Goal: Task Accomplishment & Management: Manage account settings

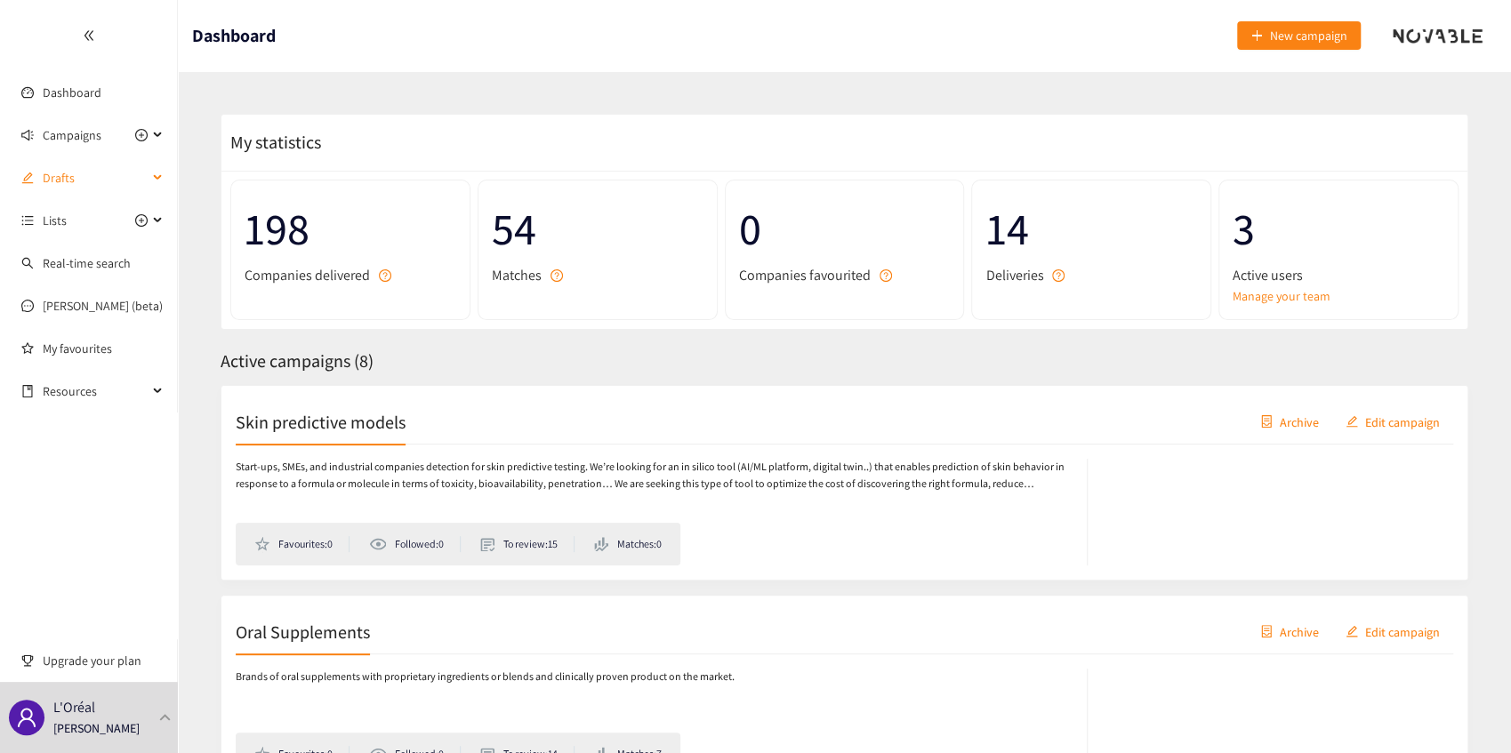
click at [116, 173] on span "Drafts" at bounding box center [95, 178] width 105 height 36
click at [157, 178] on div "Drafts" at bounding box center [89, 178] width 178 height 36
click at [157, 133] on div "Campaigns" at bounding box center [89, 135] width 178 height 36
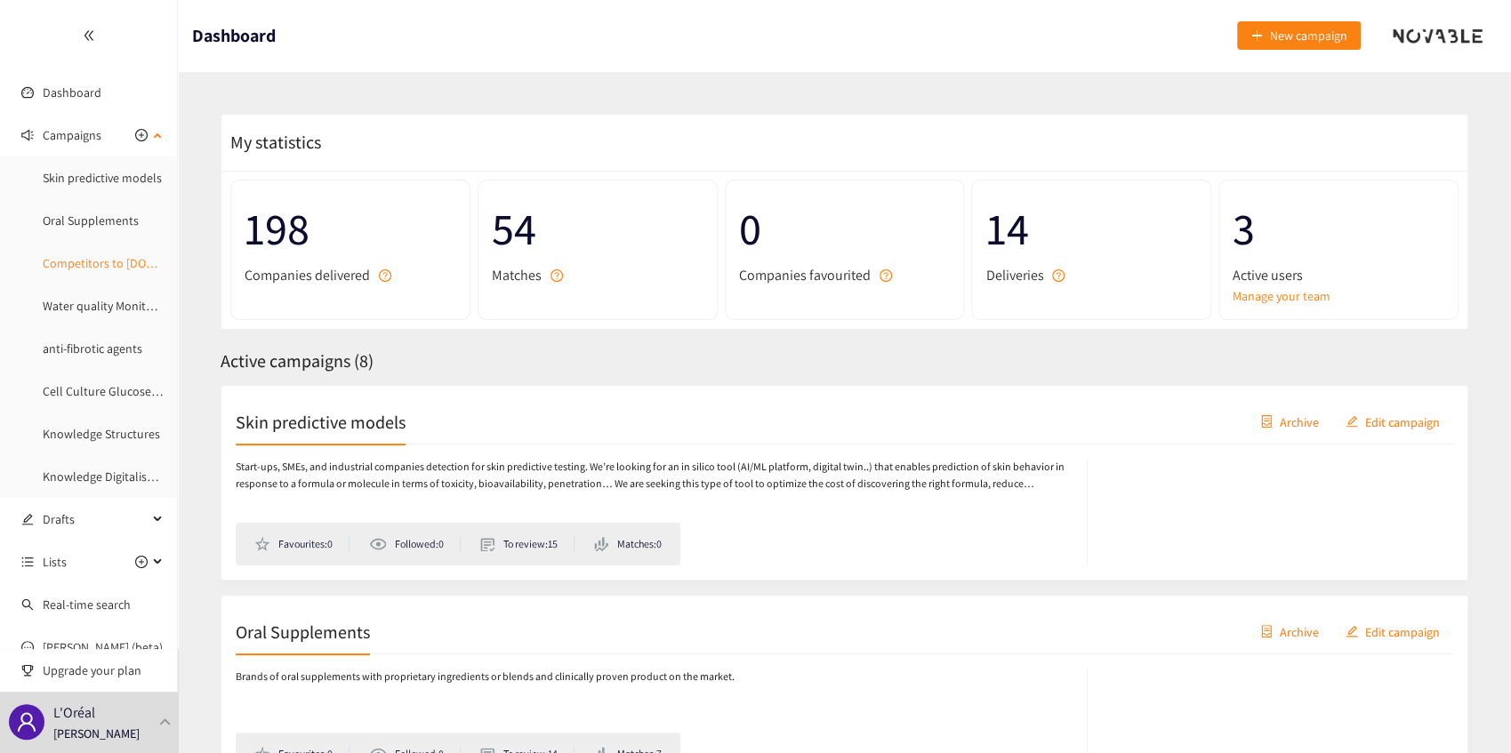
click at [125, 258] on link "Competitors to [DOMAIN_NAME]" at bounding box center [128, 263] width 171 height 16
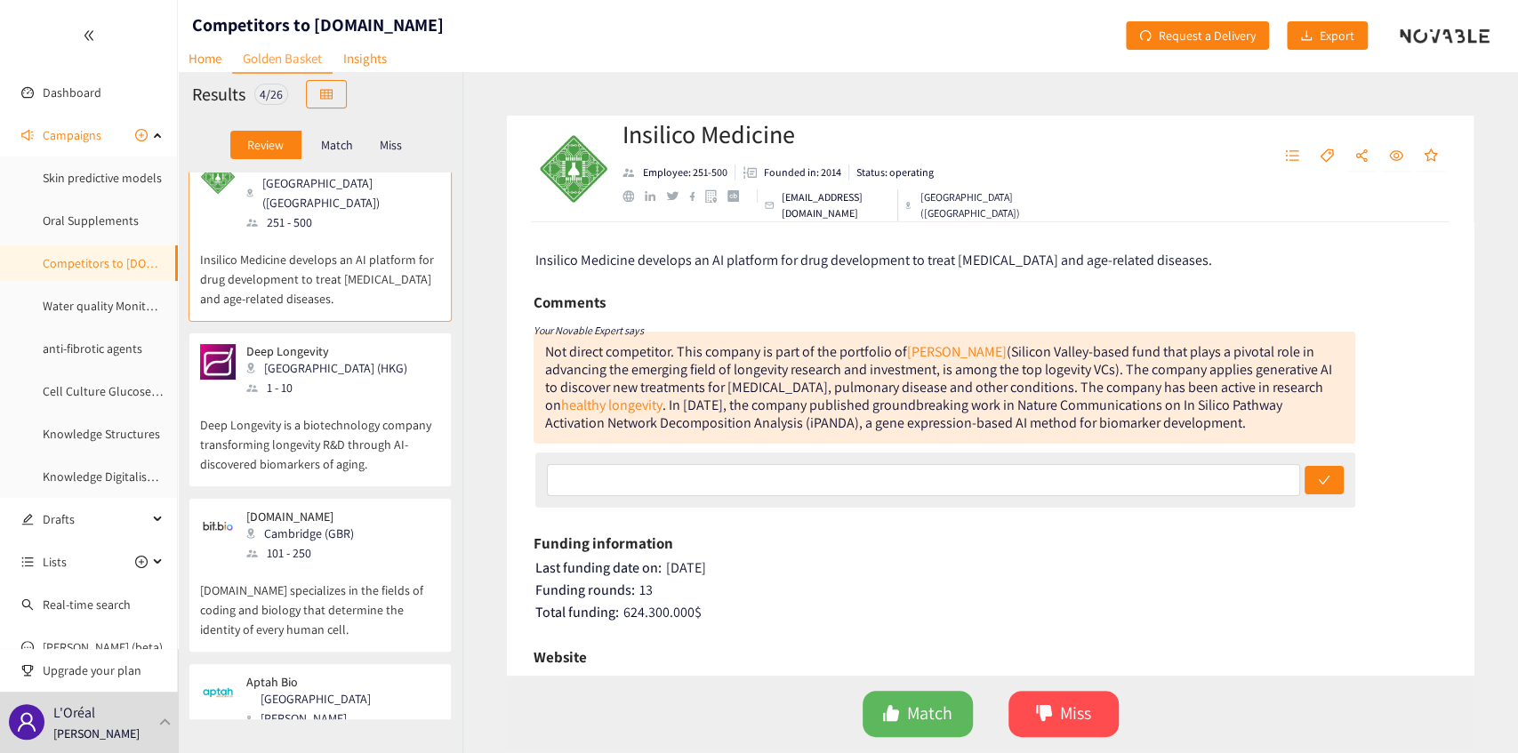
scroll to position [112, 0]
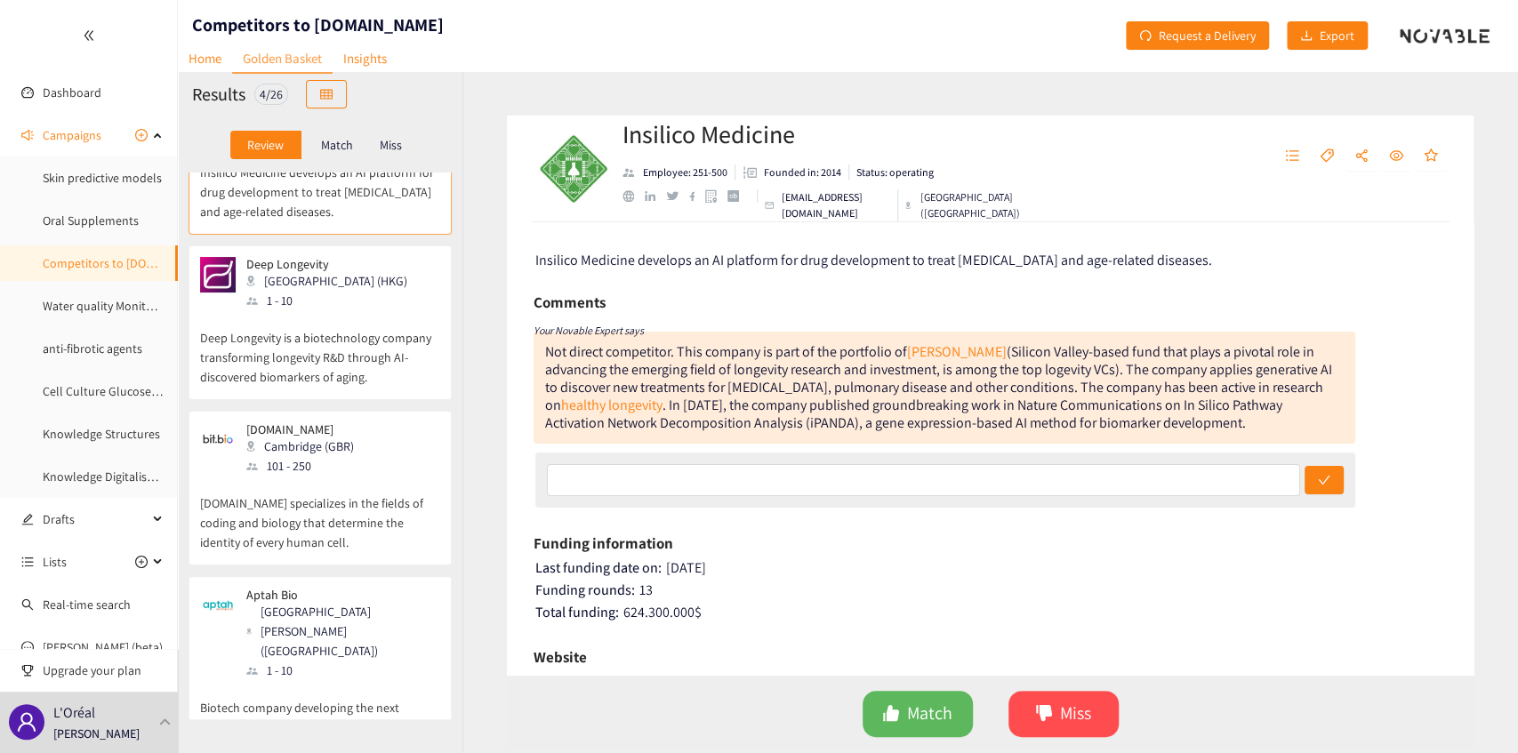
click at [331, 142] on p "Match" at bounding box center [337, 145] width 32 height 14
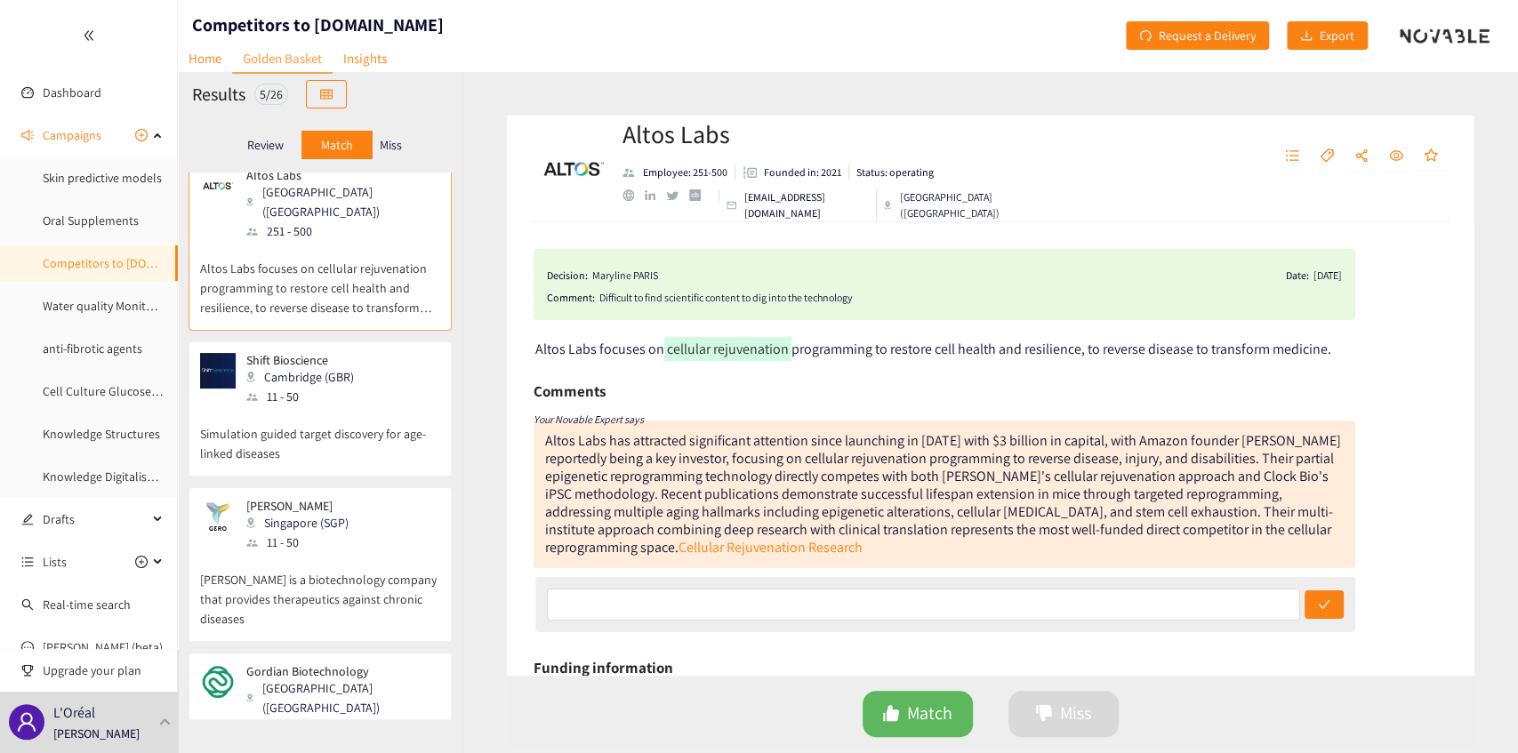
scroll to position [0, 0]
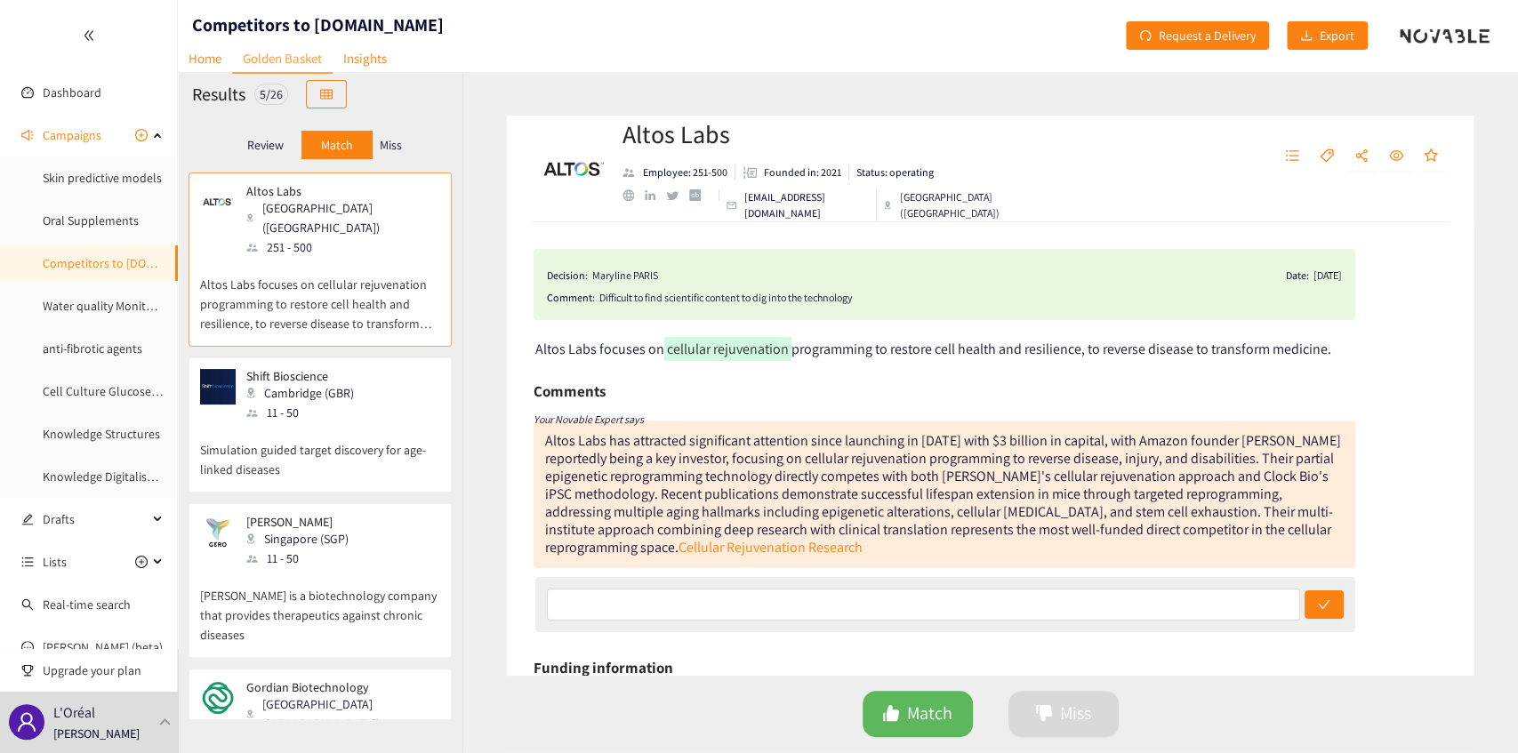
click at [384, 144] on p "Miss" at bounding box center [391, 145] width 22 height 14
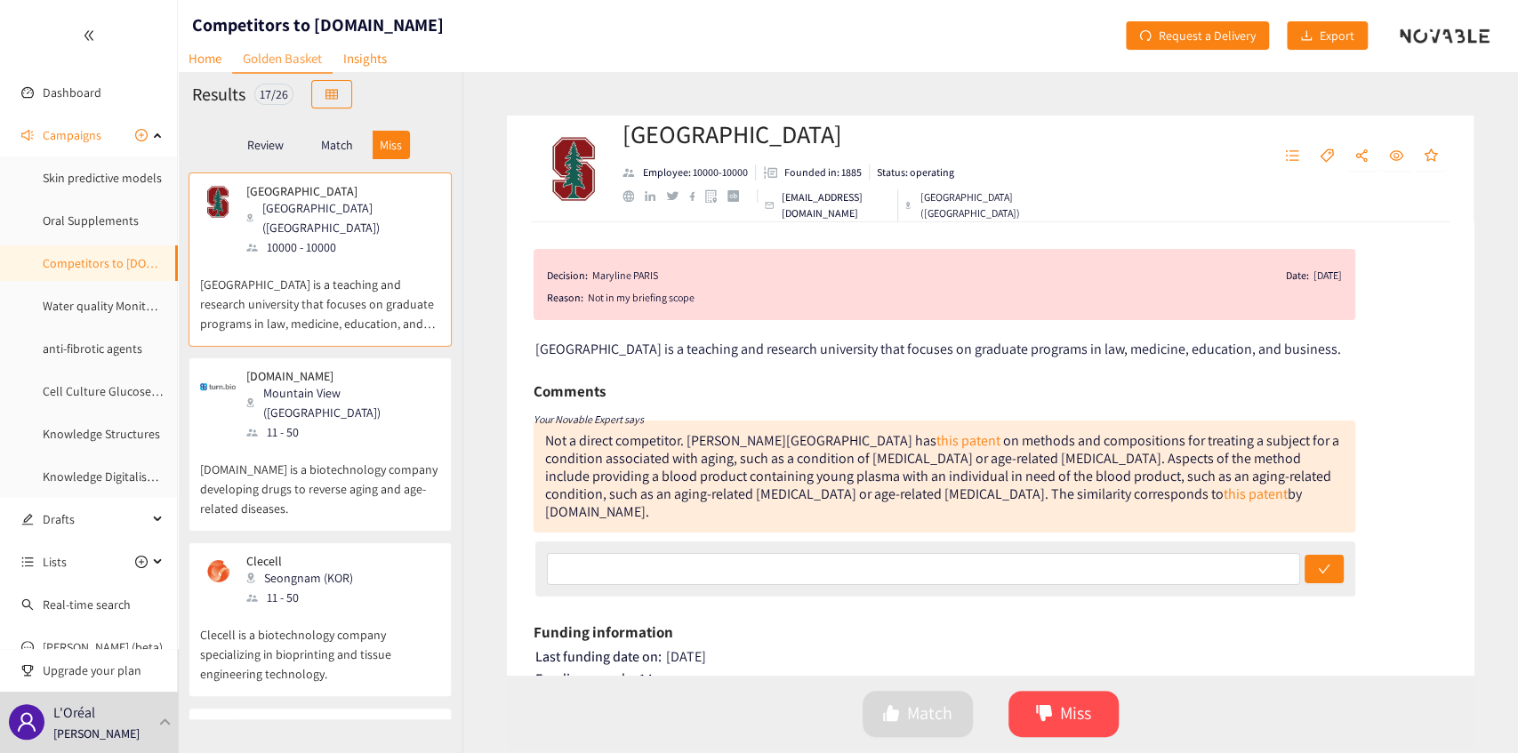
click at [278, 149] on p "Review" at bounding box center [265, 145] width 36 height 14
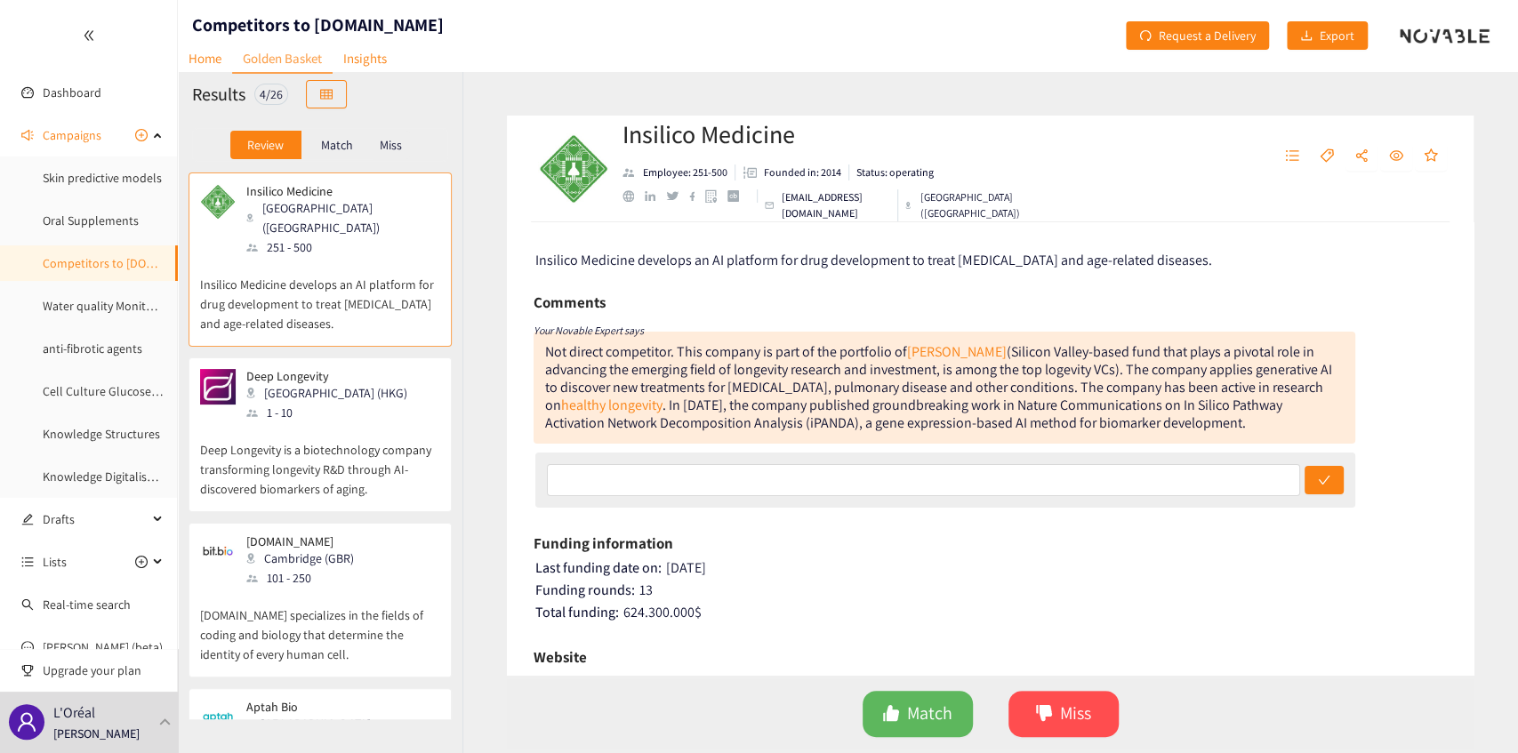
click at [346, 146] on p "Match" at bounding box center [337, 145] width 32 height 14
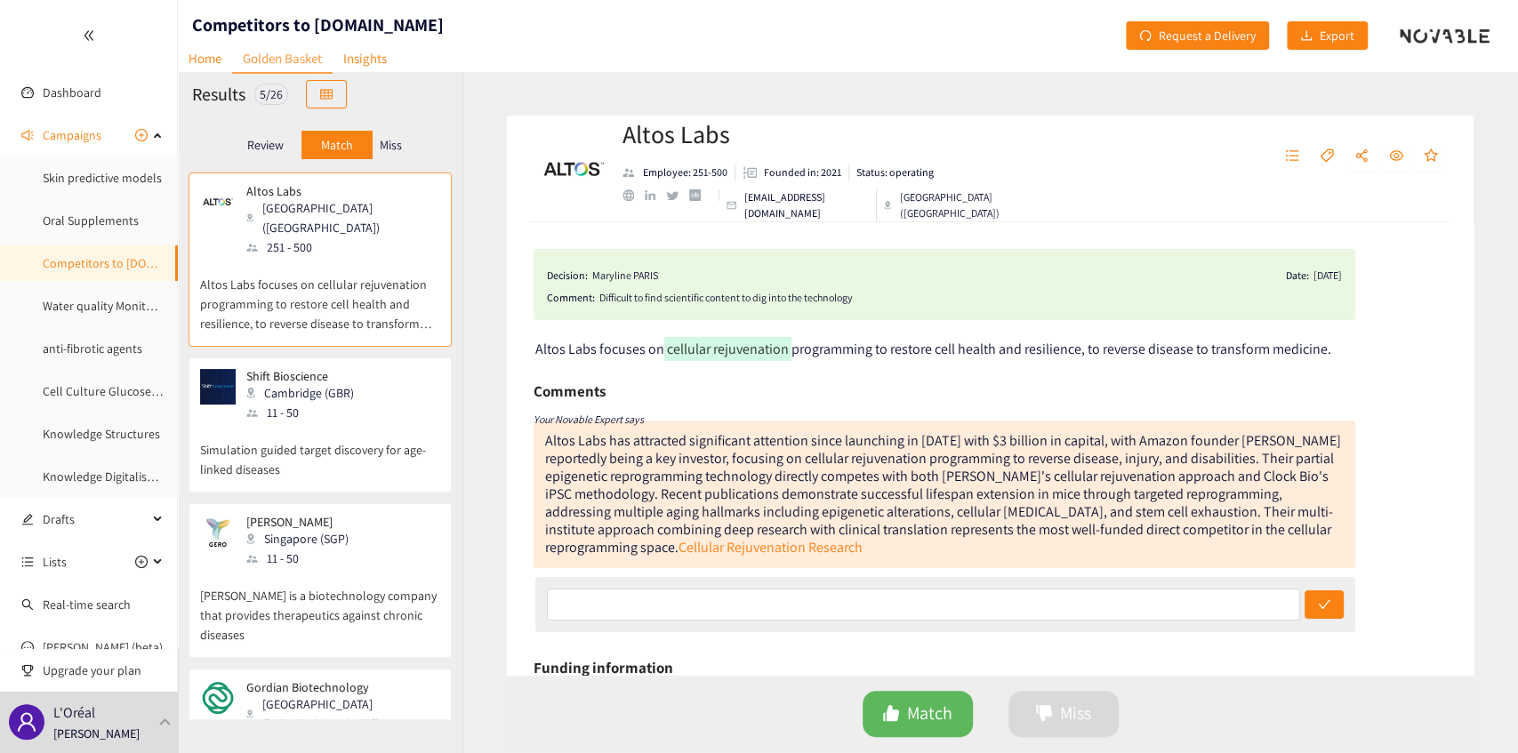
click at [310, 148] on div "Match" at bounding box center [337, 145] width 71 height 28
click at [302, 144] on div "Match" at bounding box center [337, 145] width 71 height 28
click at [286, 144] on div "Review" at bounding box center [265, 145] width 71 height 28
